Goal: Task Accomplishment & Management: Manage account settings

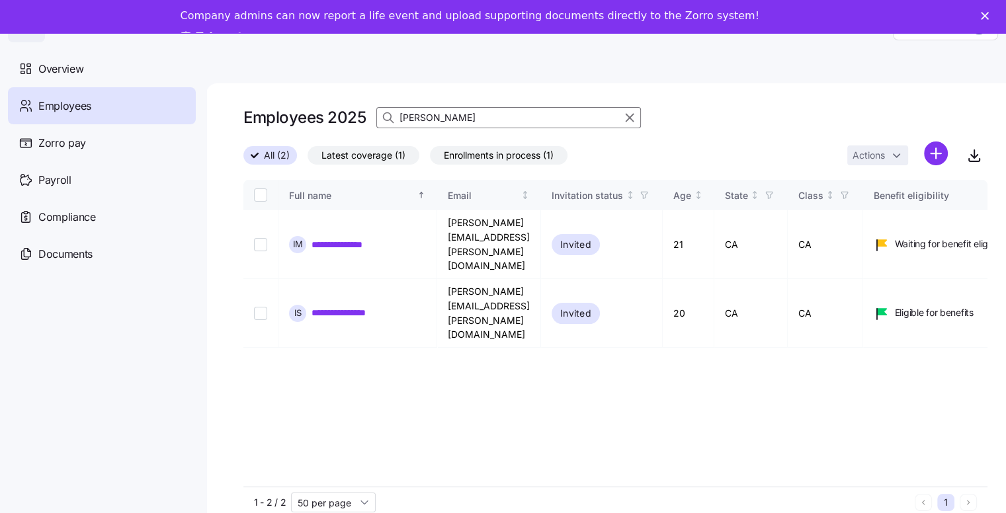
click at [400, 120] on input "[PERSON_NAME]" at bounding box center [508, 117] width 265 height 21
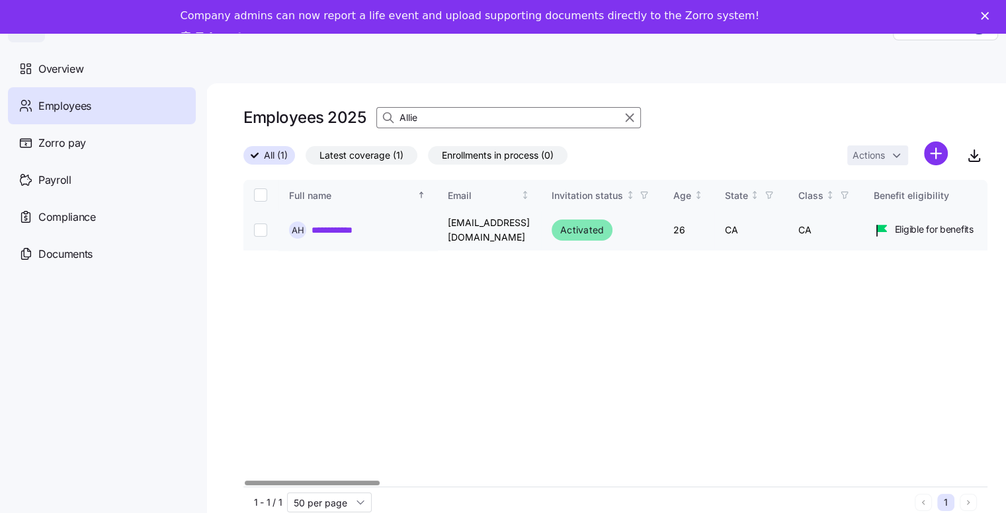
type input "Allie"
click at [262, 230] on input "Select record 1" at bounding box center [260, 230] width 13 height 13
checkbox input "true"
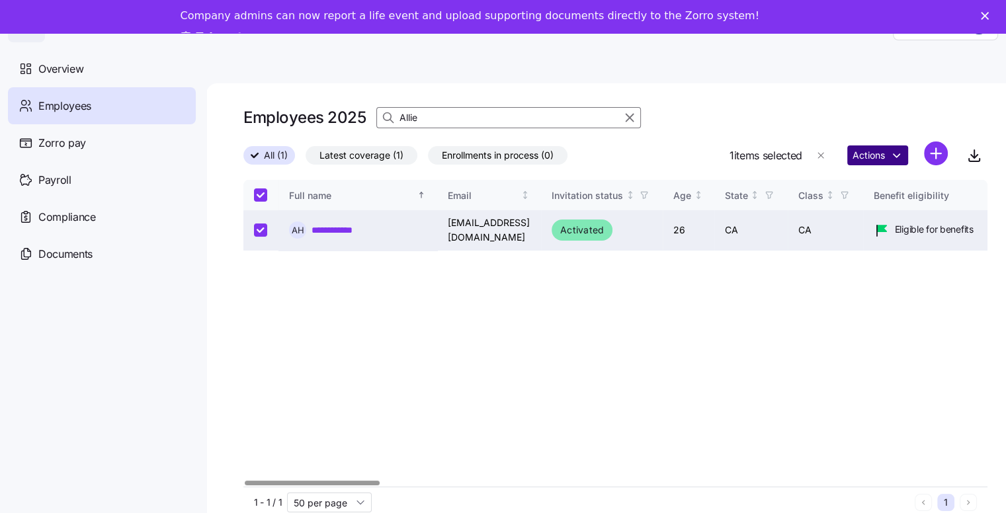
click at [908, 161] on html "**********" at bounding box center [503, 269] width 1006 height 538
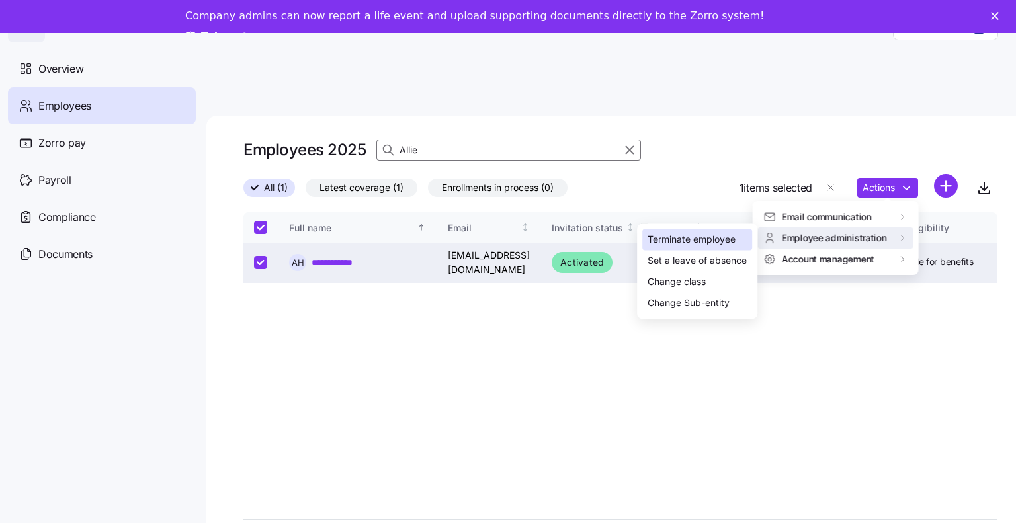
click at [714, 240] on div "Terminate employee" at bounding box center [692, 240] width 88 height 15
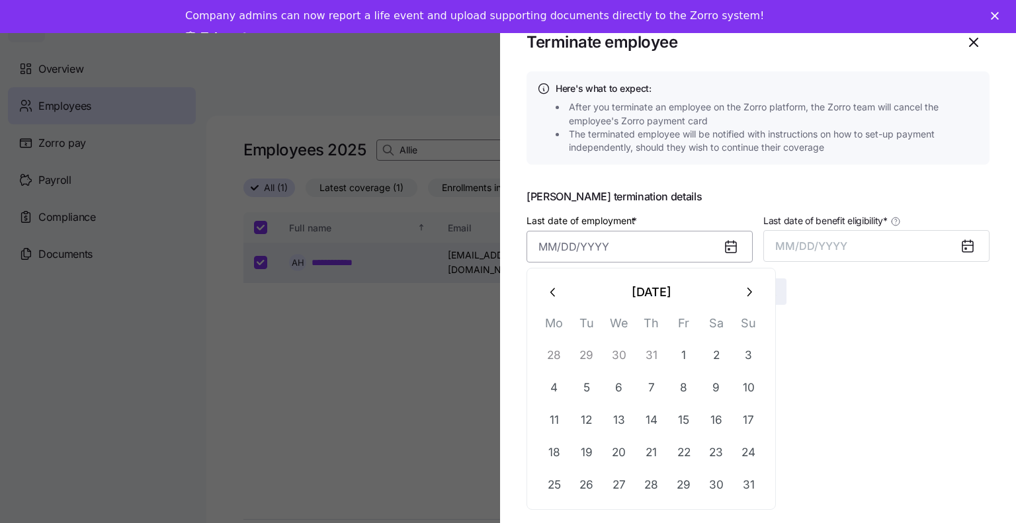
click at [589, 243] on input "Last date of employment *" at bounding box center [640, 247] width 226 height 32
click at [557, 449] on button "18" at bounding box center [554, 453] width 32 height 32
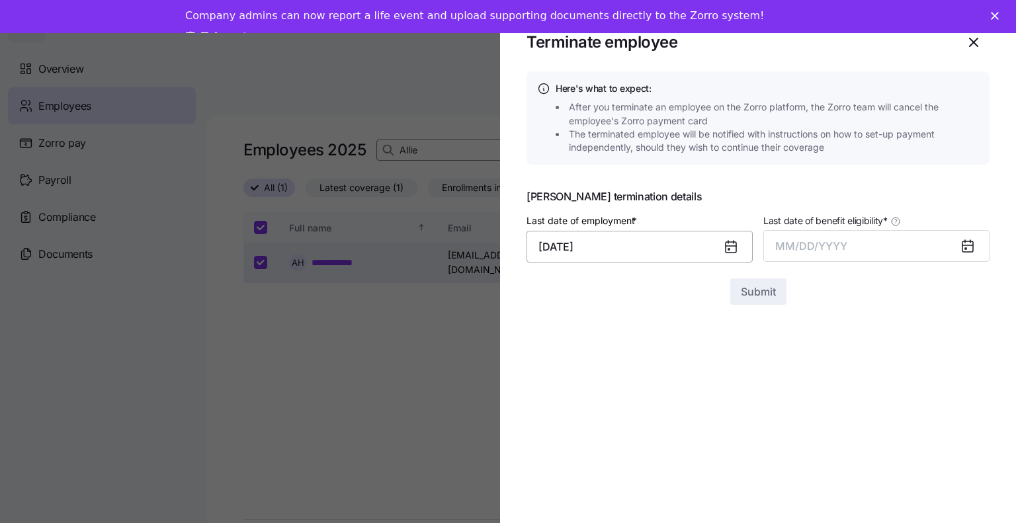
click at [589, 248] on input "[DATE]" at bounding box center [640, 247] width 226 height 32
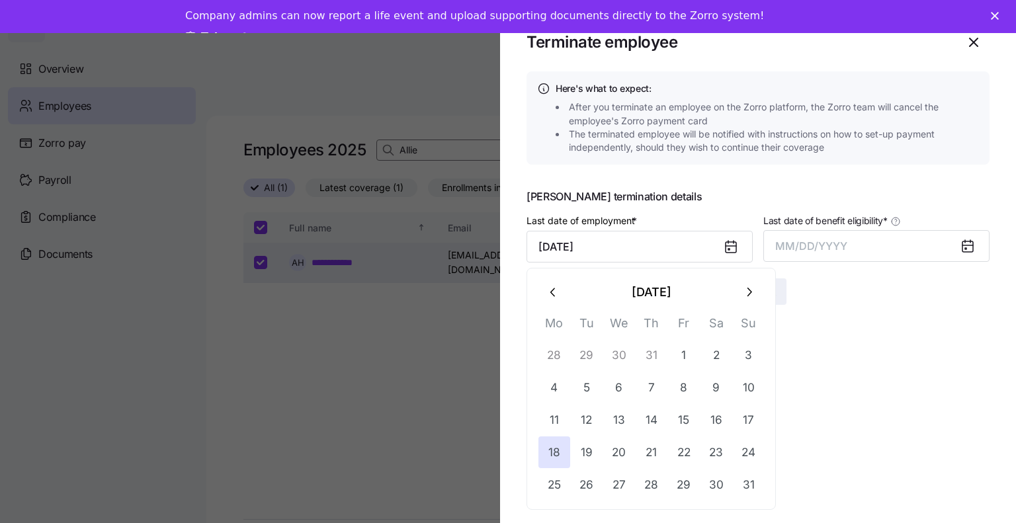
click at [738, 291] on button "button" at bounding box center [749, 293] width 32 height 32
click at [651, 424] on button "18" at bounding box center [652, 420] width 32 height 32
type input "[DATE]"
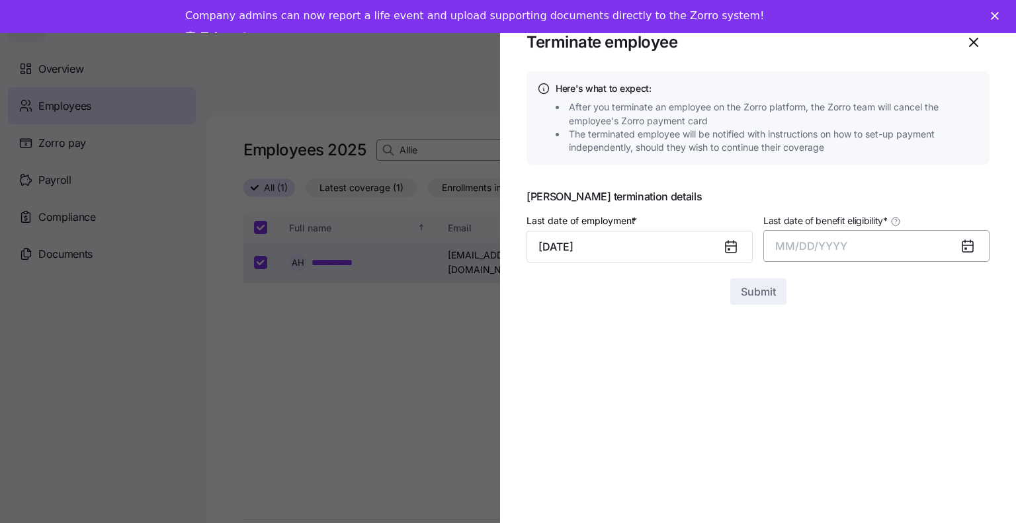
click at [819, 241] on span "MM/DD/YYYY" at bounding box center [811, 245] width 72 height 13
click at [955, 396] on button "Sep" at bounding box center [963, 394] width 75 height 32
click at [749, 285] on span "Submit" at bounding box center [758, 292] width 35 height 16
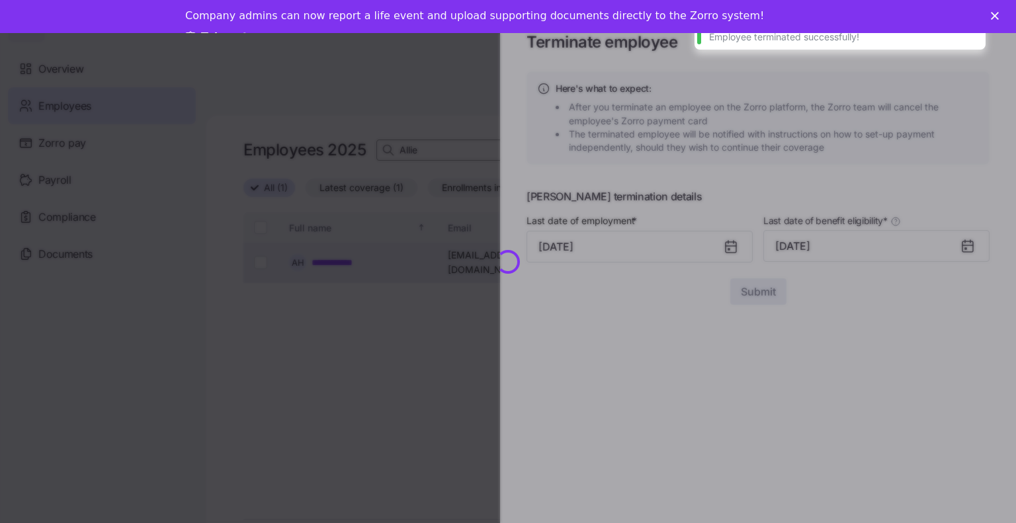
checkbox input "false"
